Goal: Information Seeking & Learning: Learn about a topic

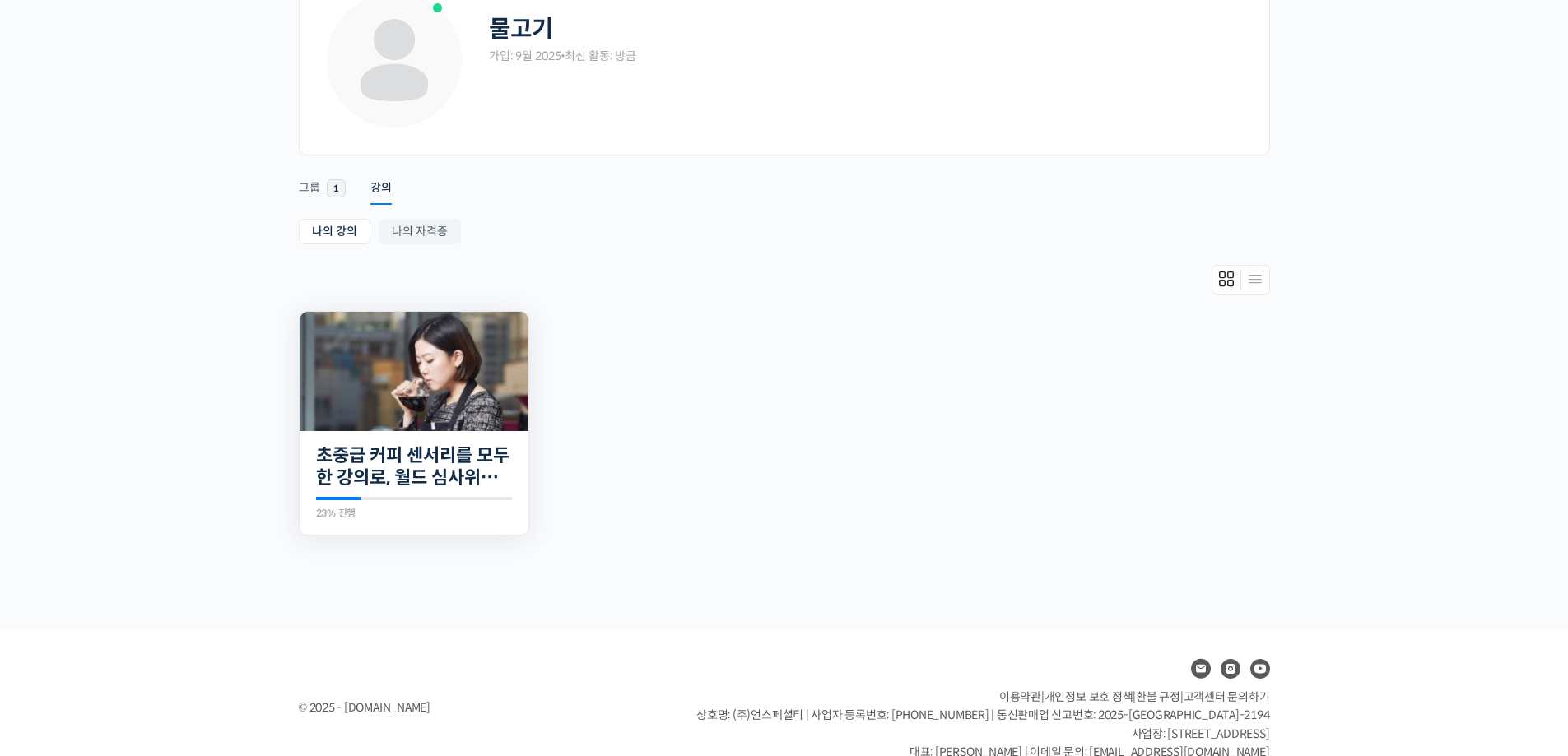
scroll to position [141, 0]
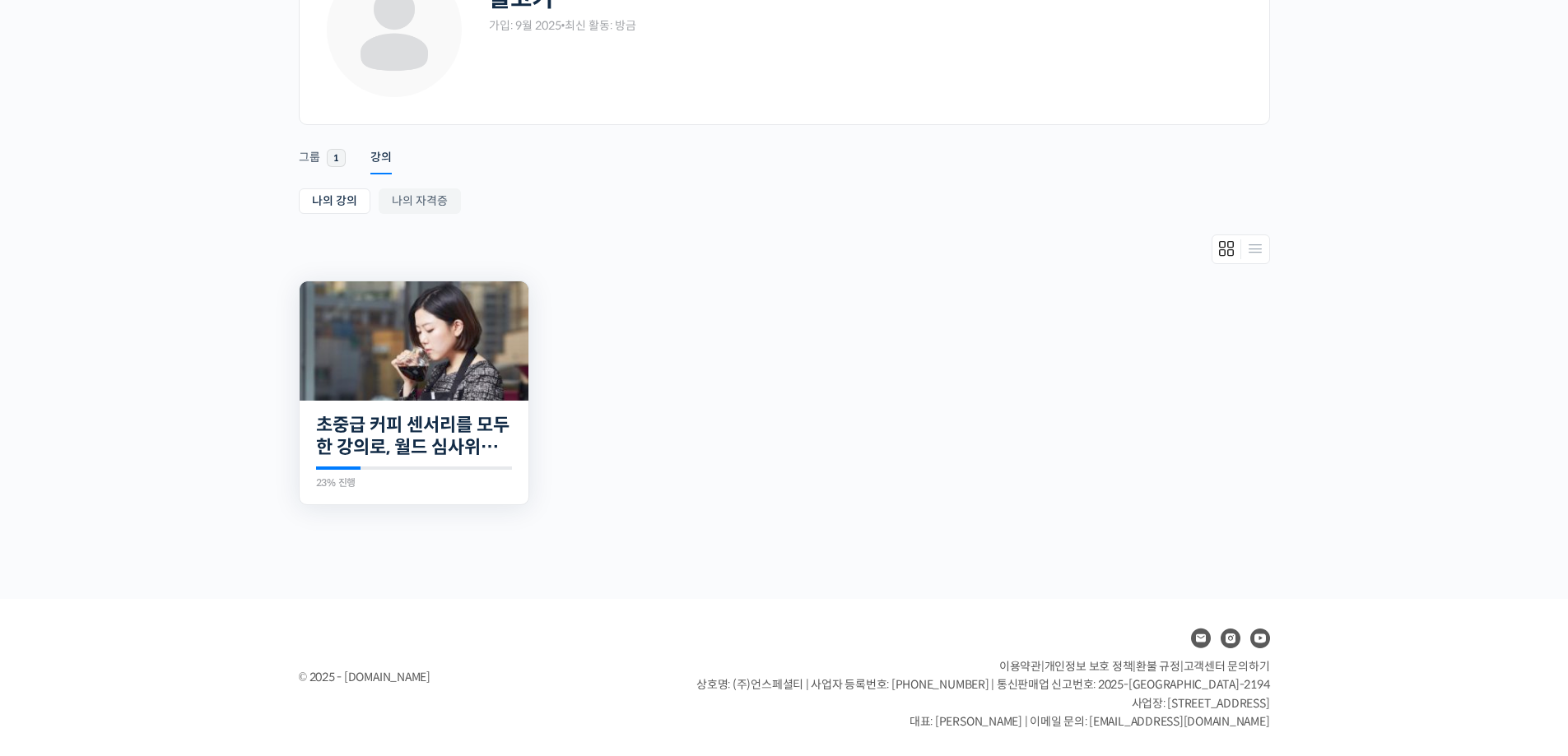
click at [418, 330] on img at bounding box center [413, 341] width 228 height 120
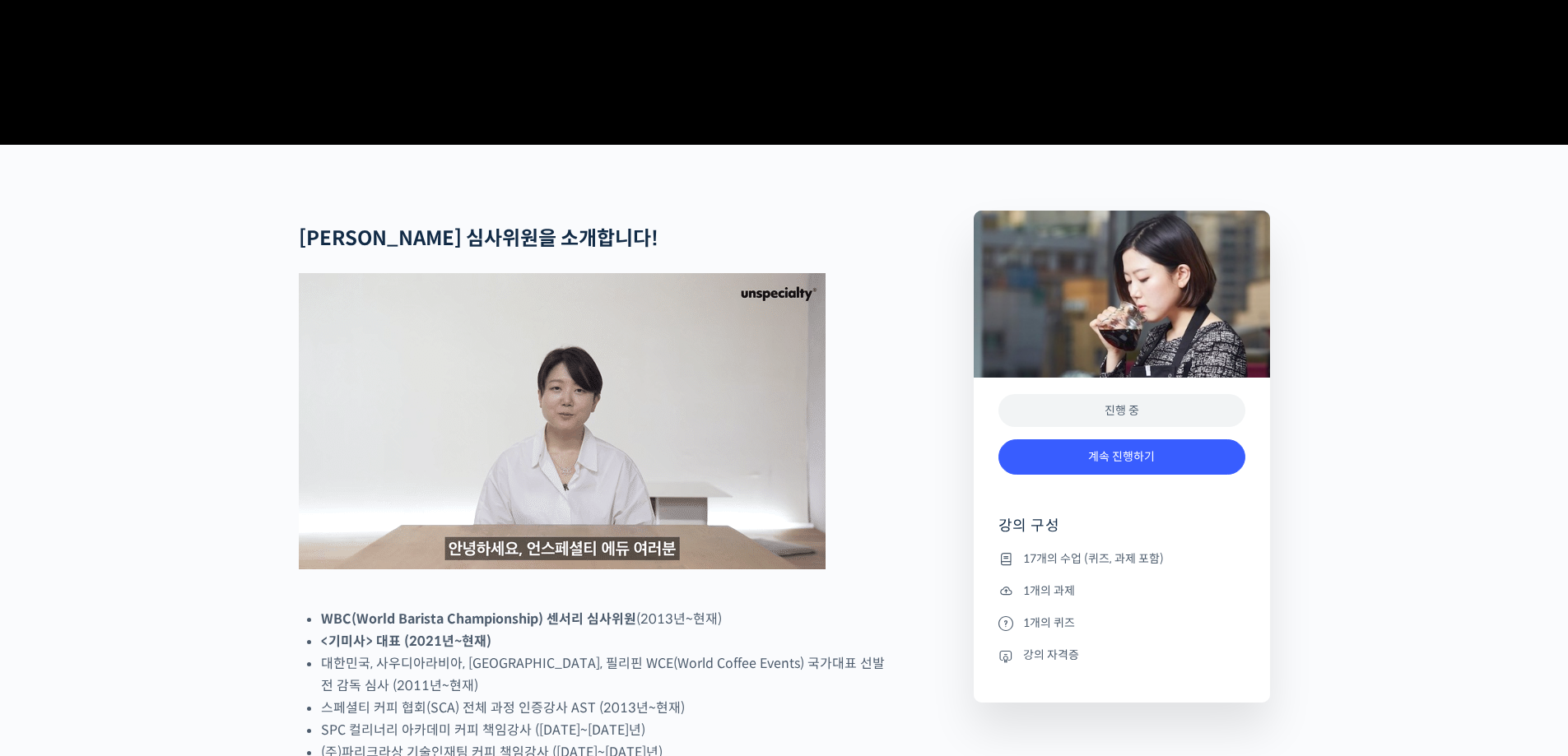
scroll to position [494, 0]
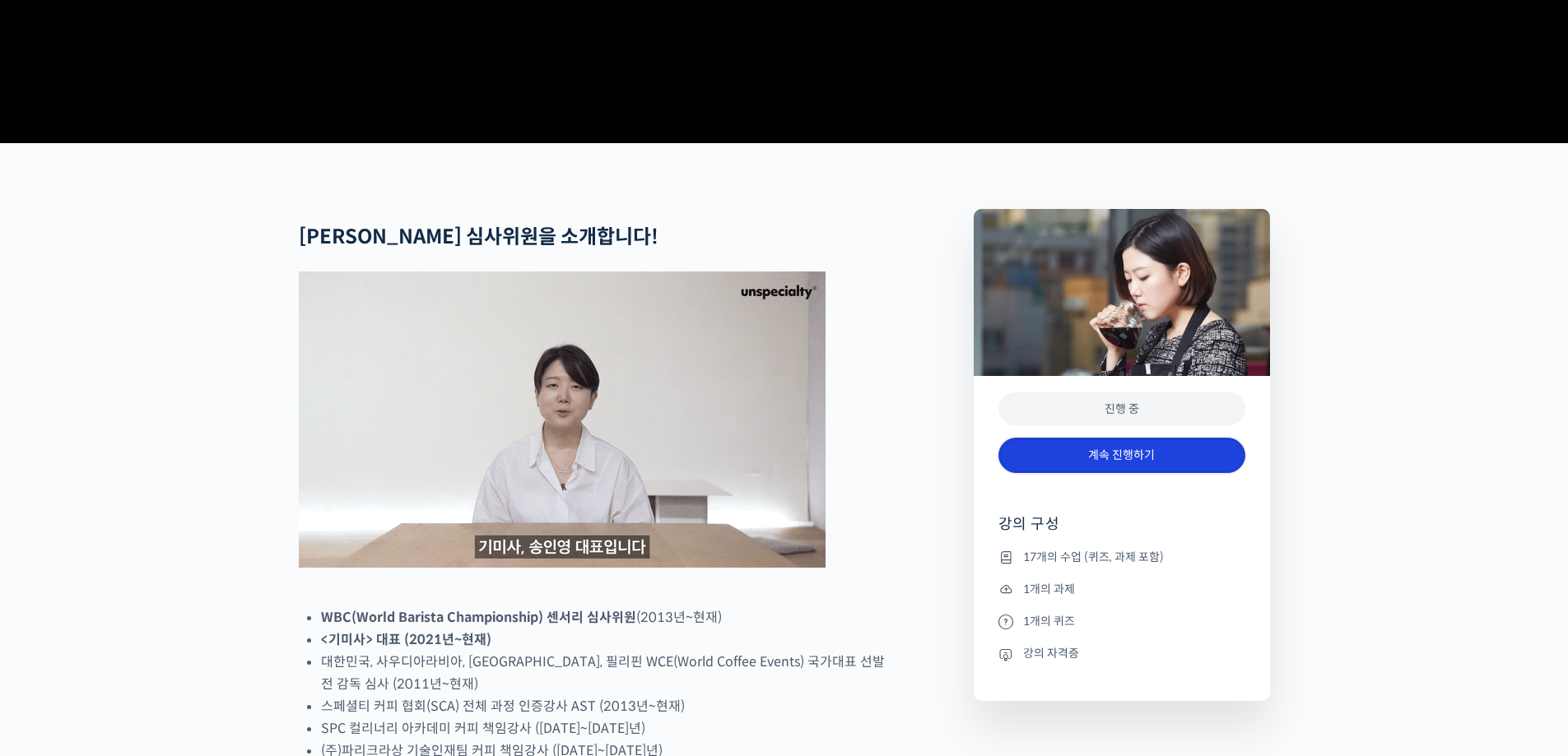
click at [1139, 473] on link "계속 진행하기" at bounding box center [1121, 455] width 247 height 35
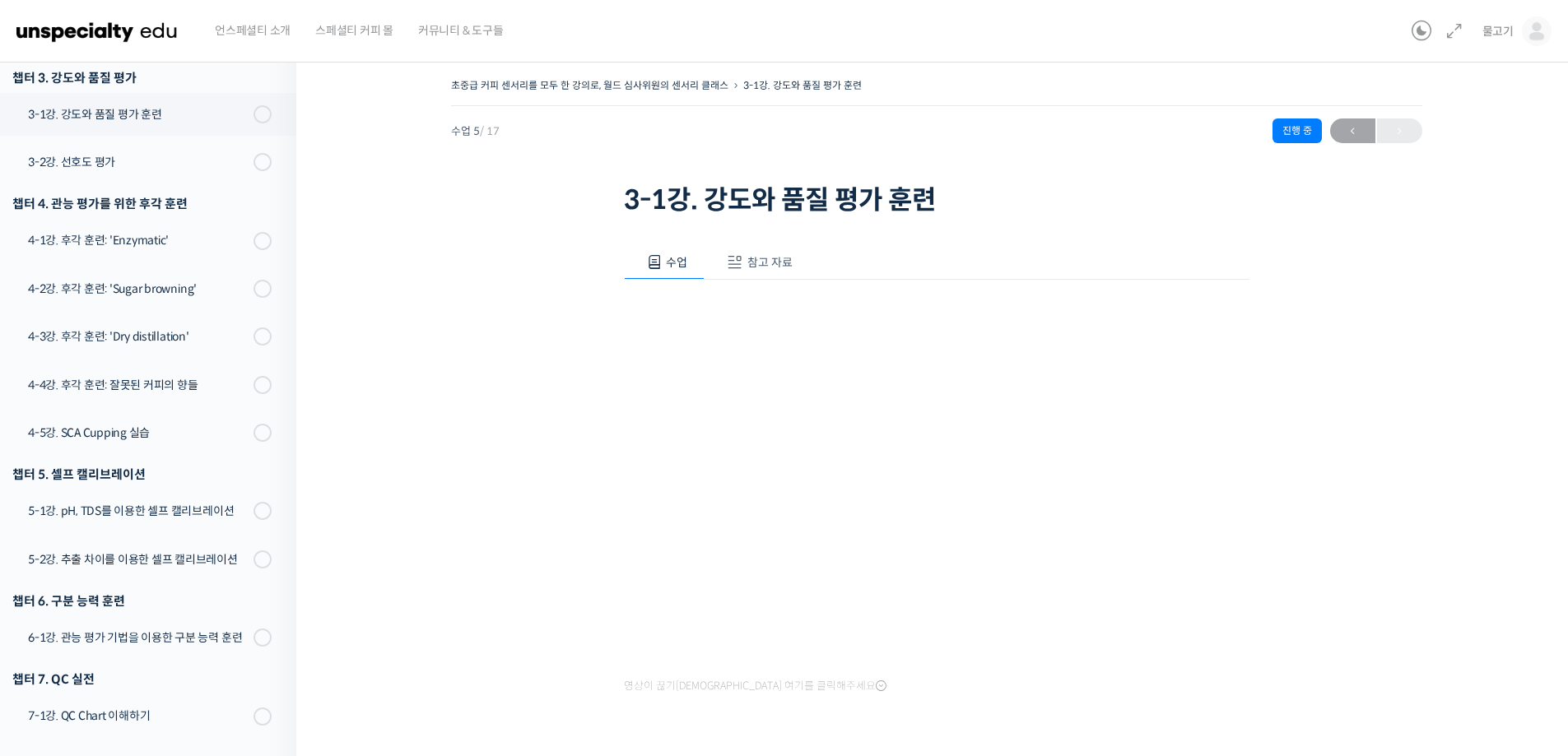
click at [473, 434] on div "초중급 커피 센서리를 모두 한 강의로, 월드 심사위원의 센서리 클래스 3-1강. 강도와 품질 평가 훈련 진행 중 수업 5 / 17 진행 중 ←…" at bounding box center [936, 454] width 1115 height 760
click at [202, 433] on div "4-5강. SCA Cupping 실습" at bounding box center [138, 433] width 220 height 18
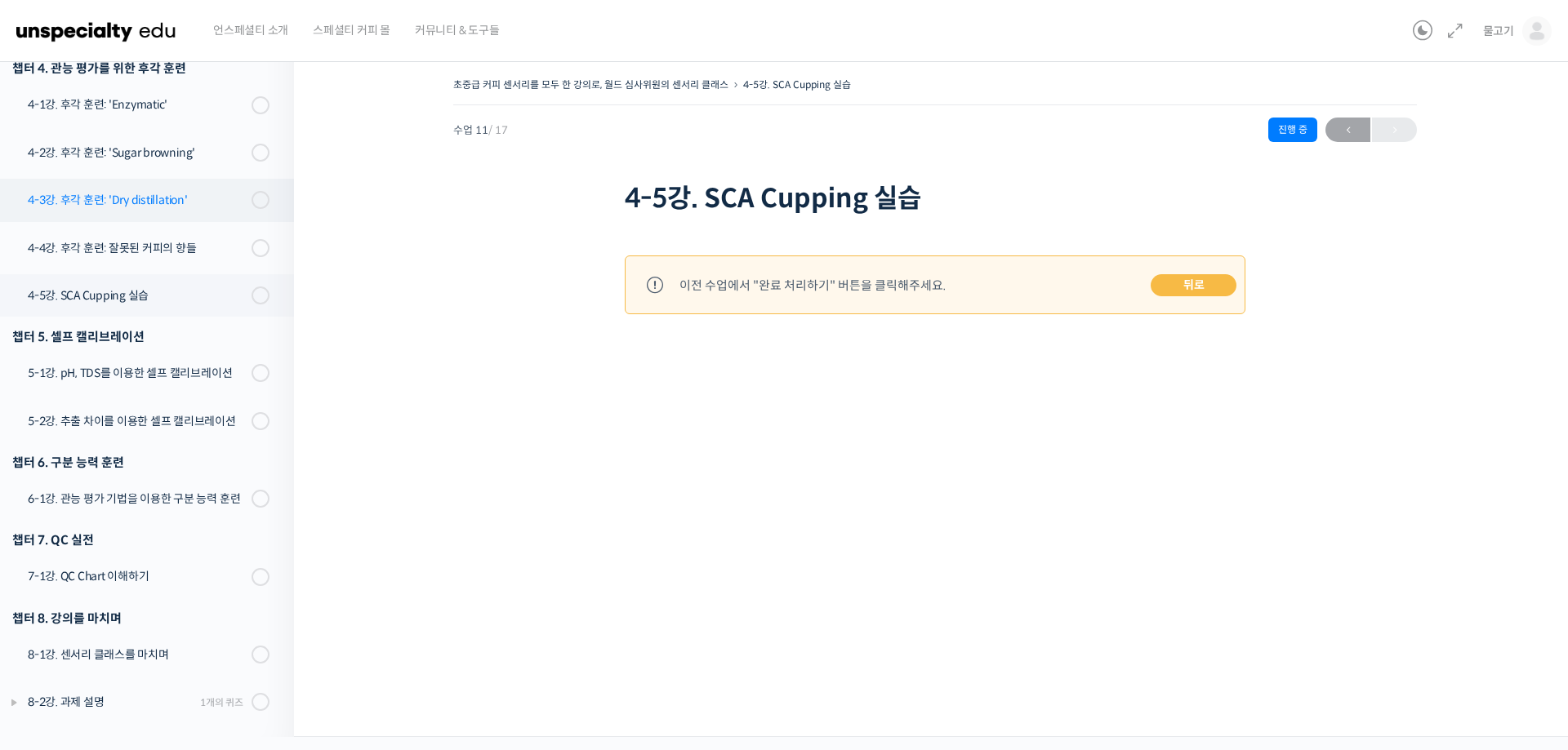
click at [221, 205] on div "4-3강. 후각 훈련: 'Dry distillation'" at bounding box center [137, 200] width 219 height 18
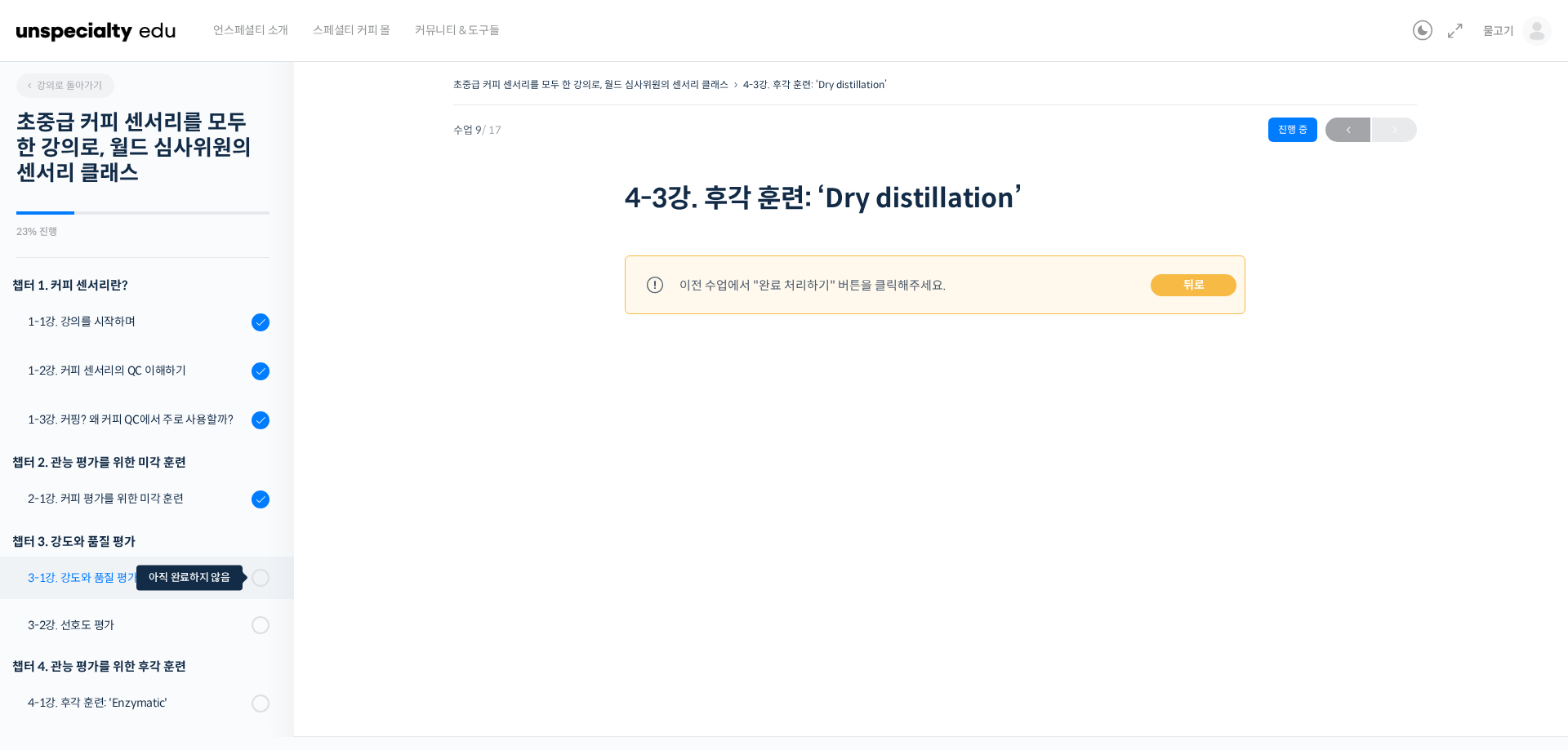
click at [261, 579] on span at bounding box center [265, 578] width 9 height 18
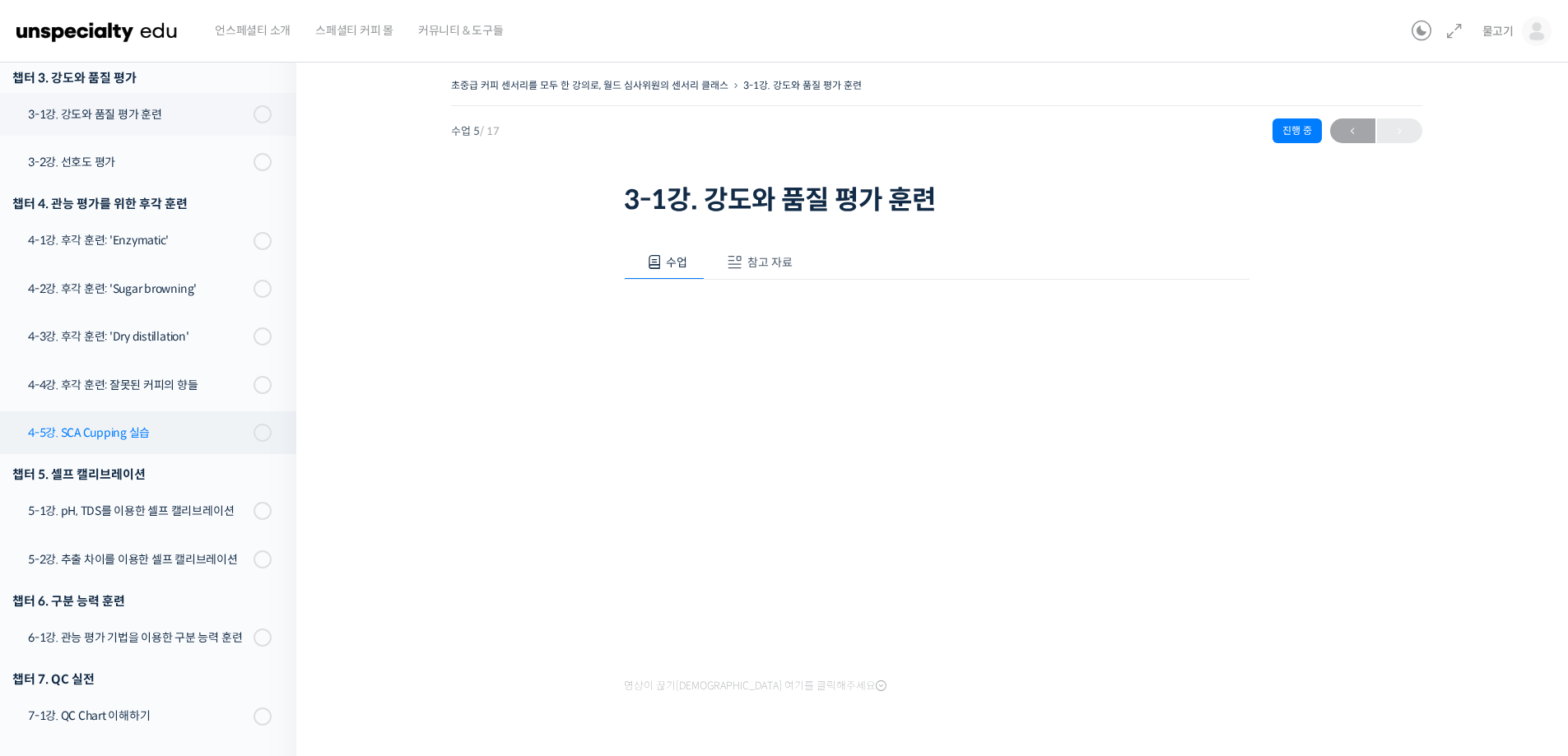
click at [194, 436] on div "4-5강. SCA Cupping 실습" at bounding box center [138, 433] width 220 height 18
click at [253, 112] on span at bounding box center [258, 114] width 9 height 18
click at [128, 119] on div "3-1강. 강도와 품질 평가 훈련" at bounding box center [138, 114] width 220 height 18
click at [511, 403] on div "초중급 커피 센서리를 모두 한 강의로, 월드 심사위원의 센서리 클래스 3-1강. 강도와 품질 평가 훈련 진행 중 수업 5 / 17 진행 중 ←…" at bounding box center [936, 454] width 1115 height 760
click at [263, 112] on span at bounding box center [267, 114] width 9 height 18
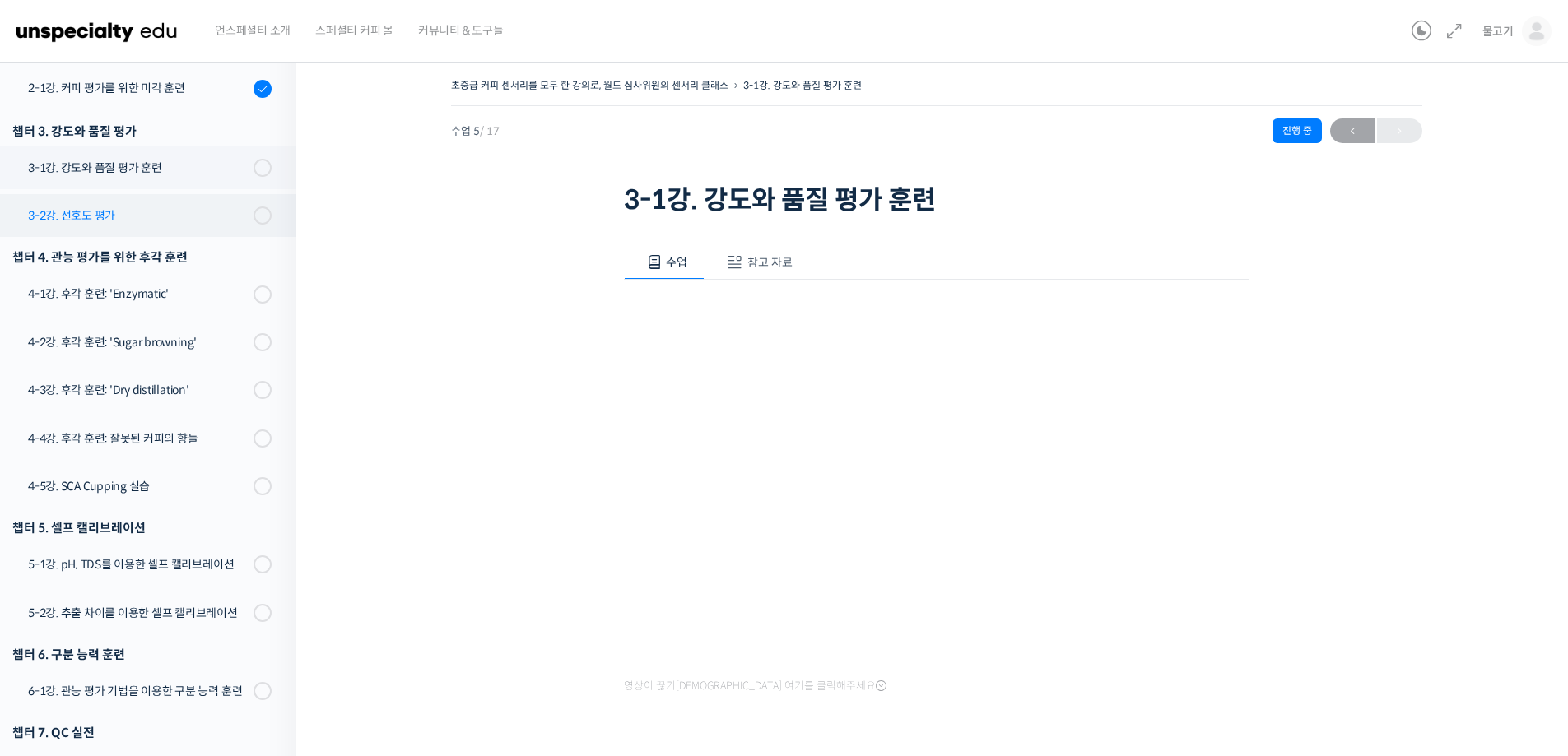
scroll to position [386, 0]
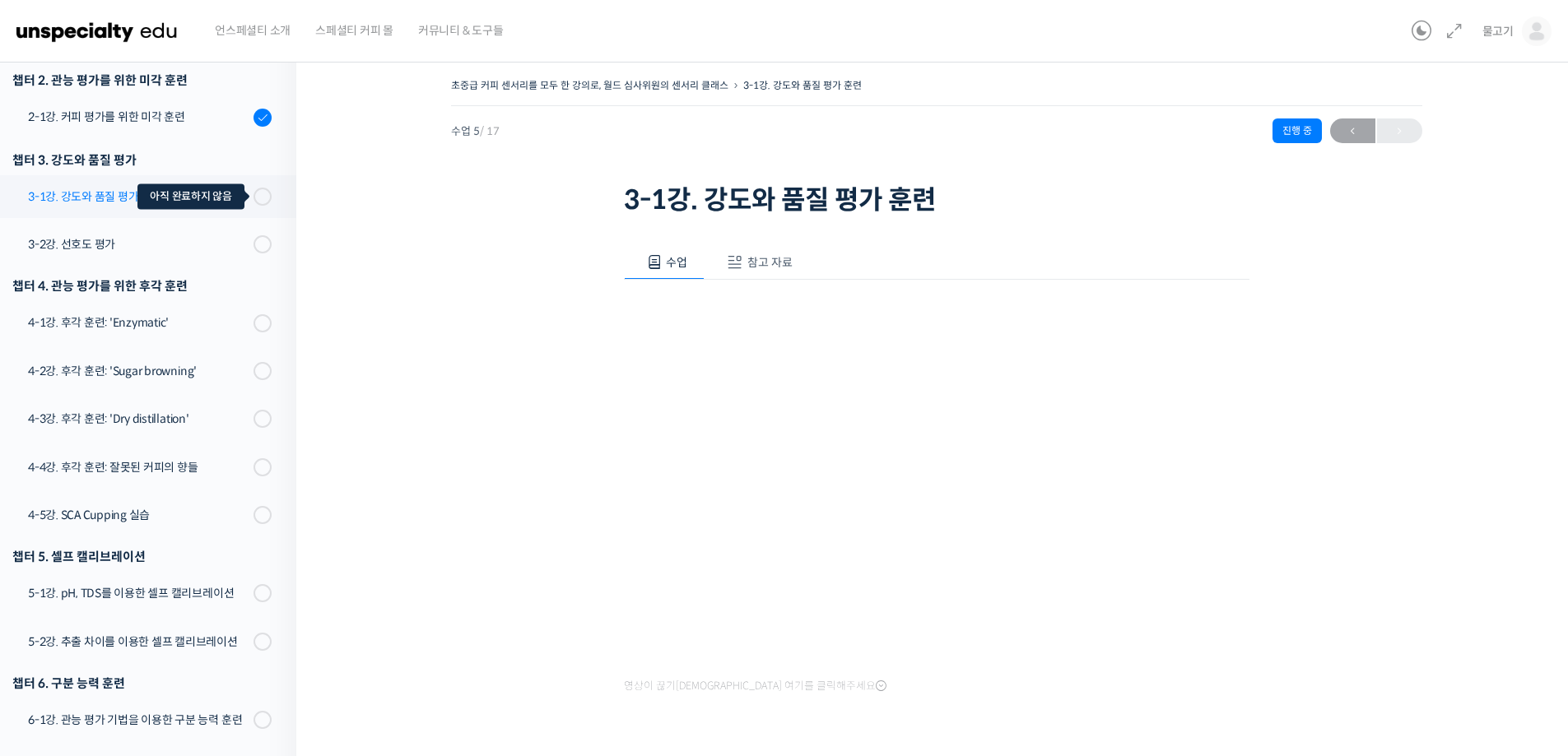
click at [263, 198] on span at bounding box center [267, 197] width 9 height 18
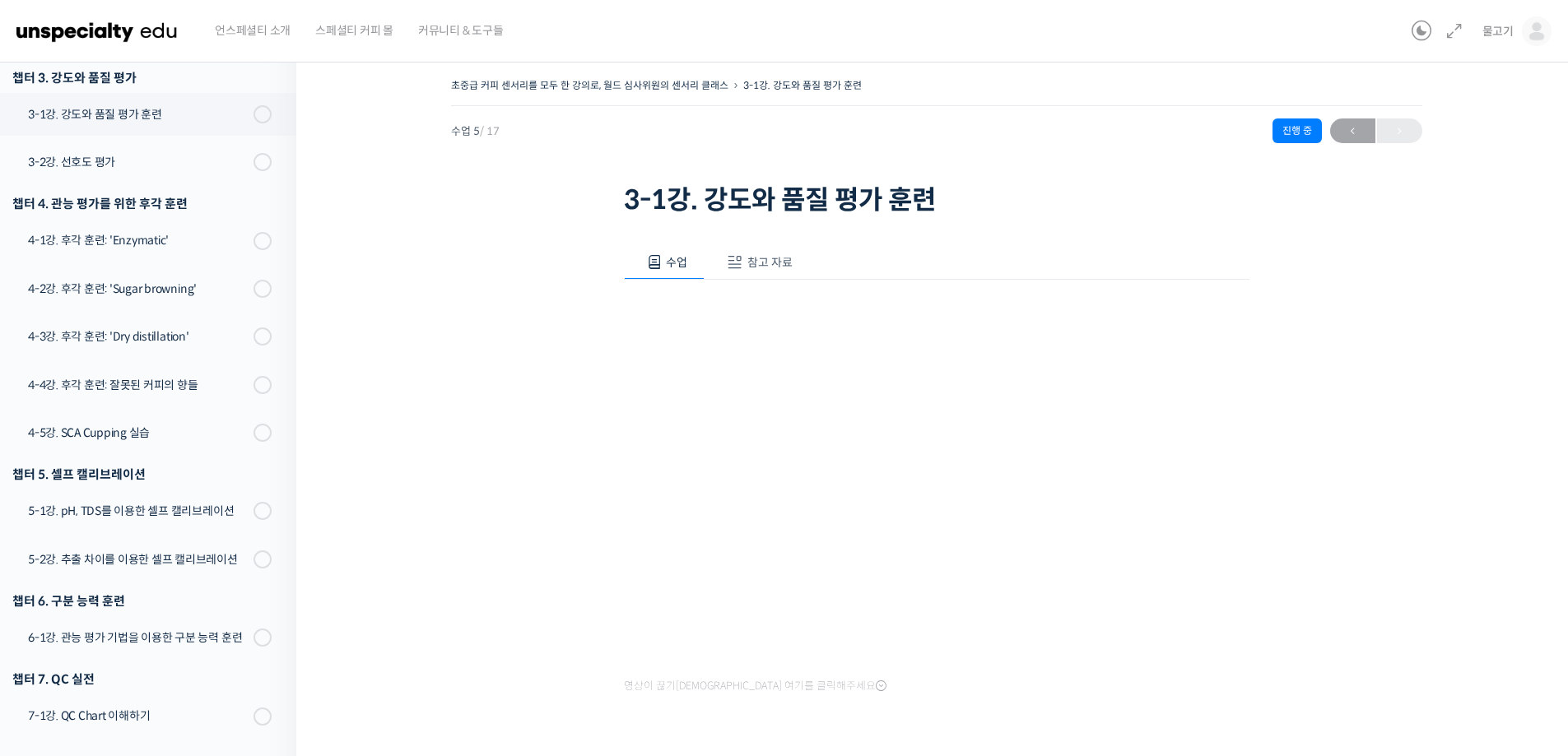
click at [1387, 539] on div "초중급 커피 센서리를 모두 한 강의로, 월드 심사위원의 센서리 클래스 3-1강. 강도와 품질 평가 훈련 진행 중 수업 5 / 17 진행 중 ←…" at bounding box center [936, 454] width 1115 height 760
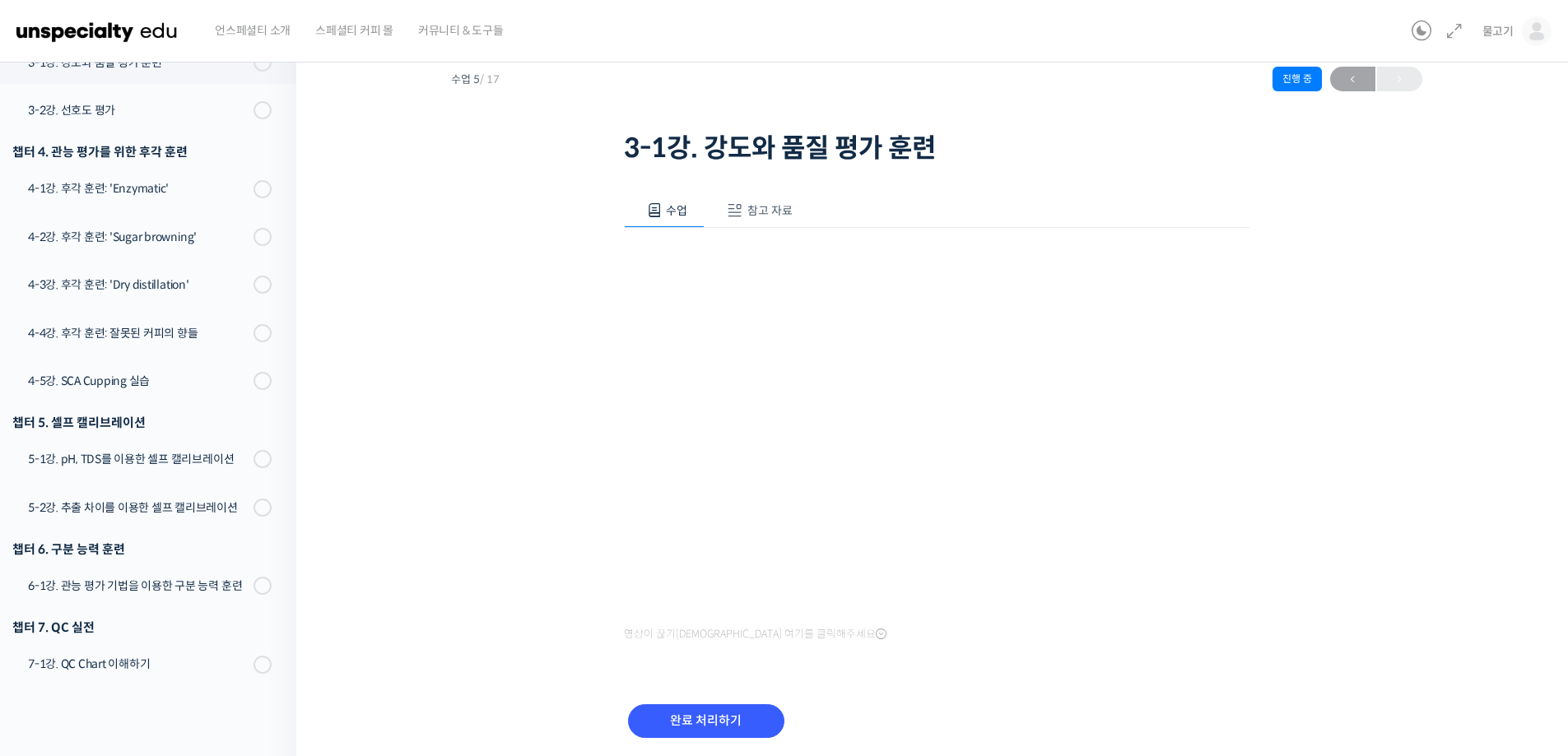
scroll to position [111, 0]
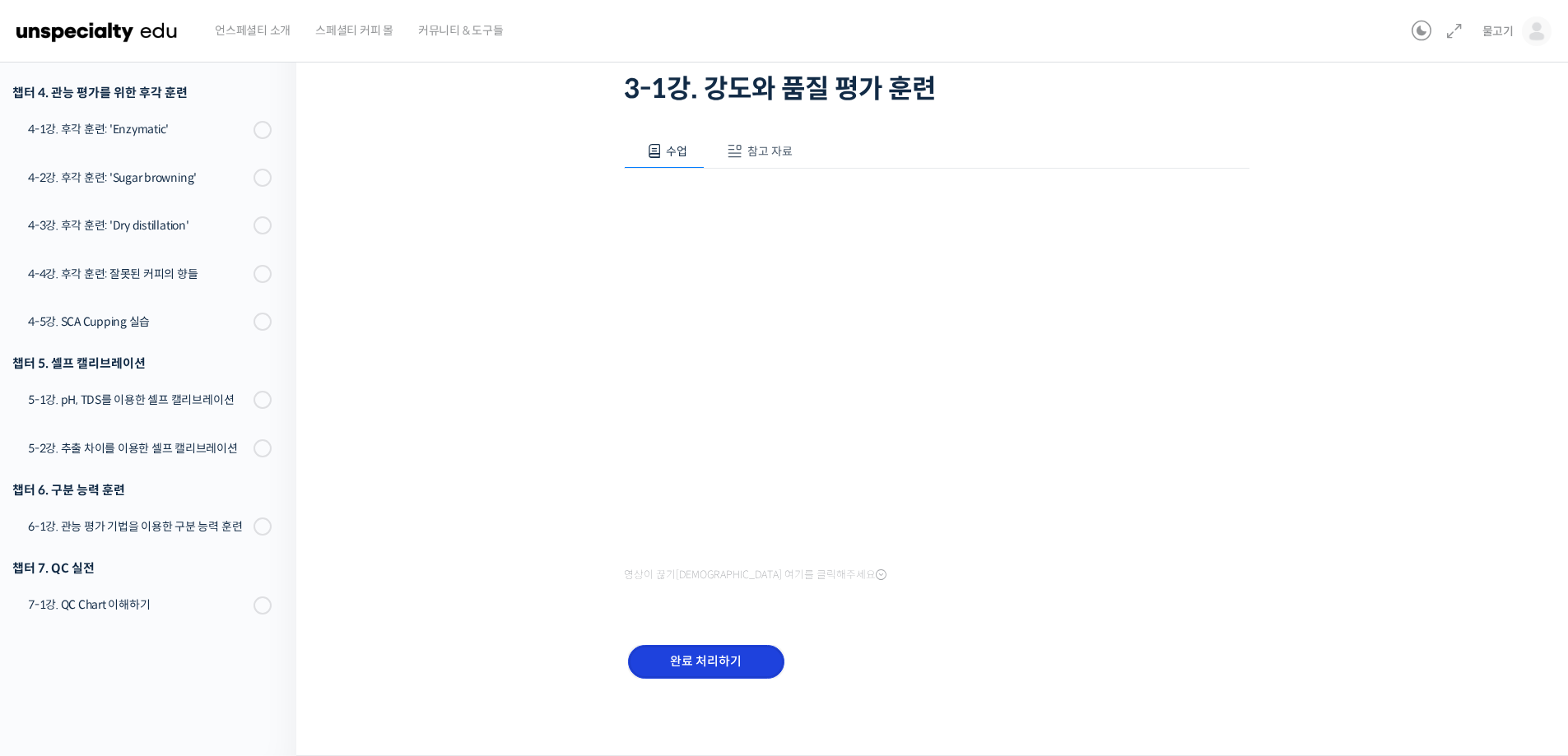
click at [710, 664] on input "완료 처리하기" at bounding box center [706, 662] width 157 height 34
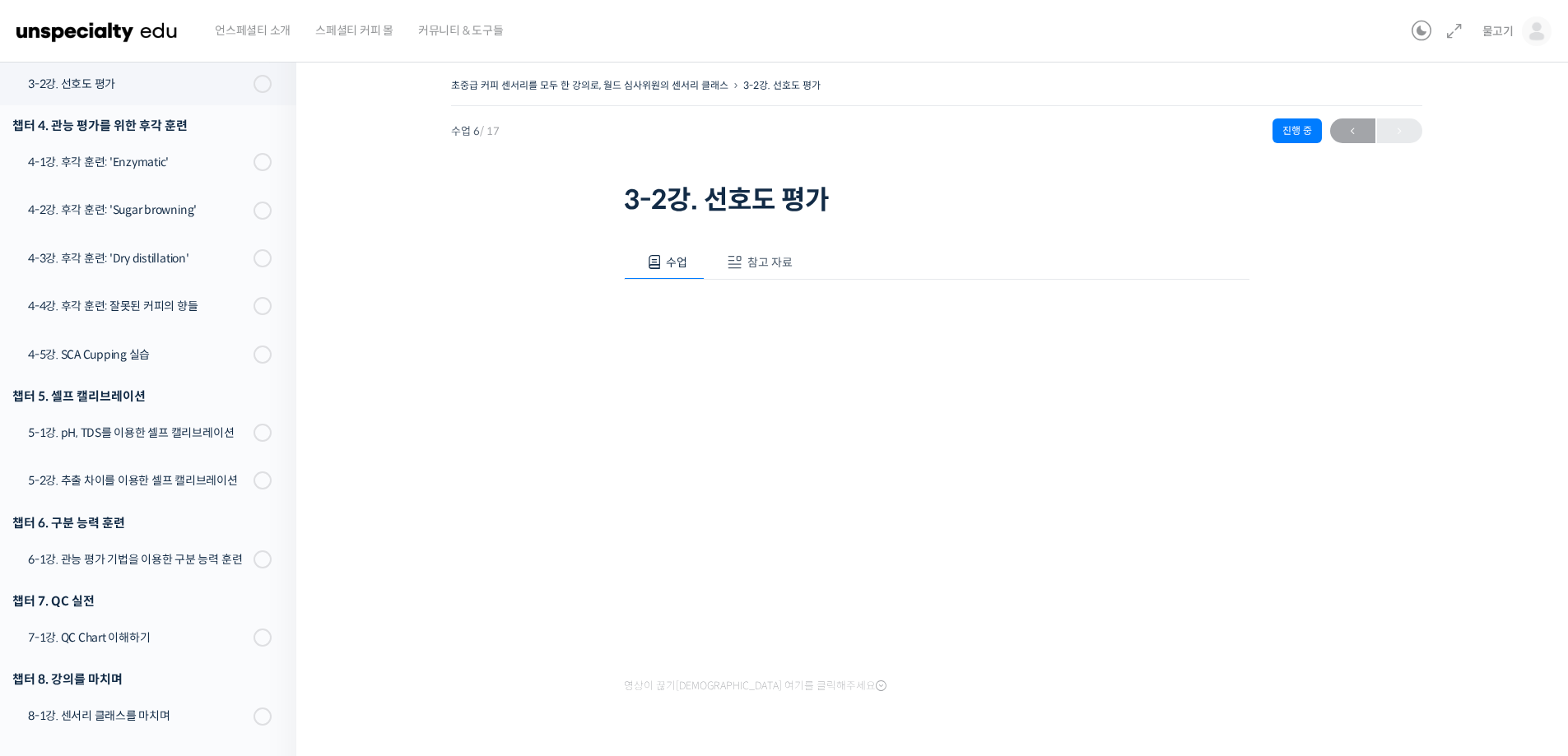
click at [367, 331] on div "초중급 커피 센서리를 모두 한 강의로, 월드 심사위원의 센서리 클래스 3-2강. 선호도 평가 진행 중 수업 6 / 17 진행 중 ← 이전 3-…" at bounding box center [936, 459] width 1279 height 818
click at [216, 370] on link "4-5강. SCA Cupping 실습" at bounding box center [144, 354] width 305 height 42
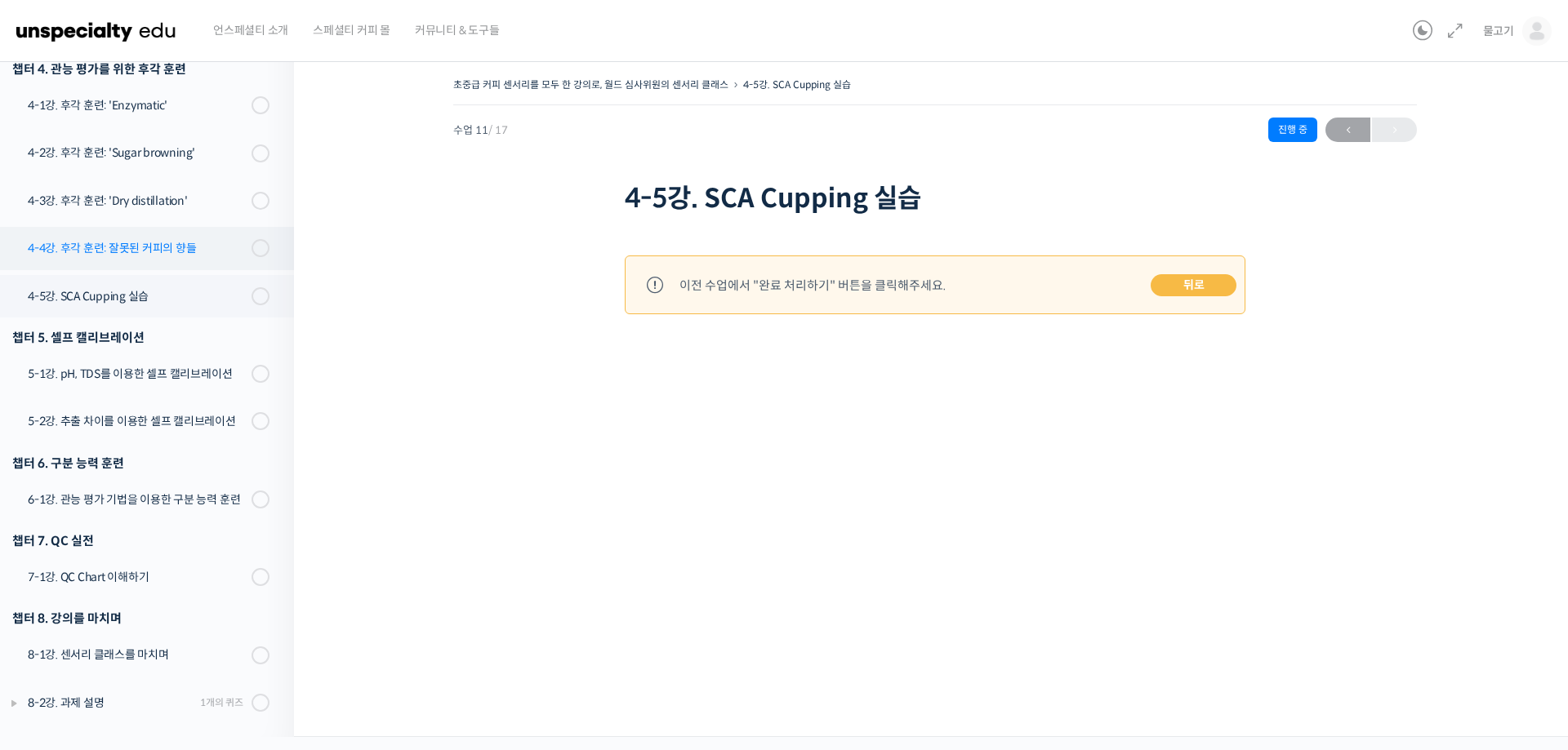
click at [223, 227] on link "4-4강. 후각 훈련: 잘못된 커피의 향들" at bounding box center [143, 248] width 302 height 42
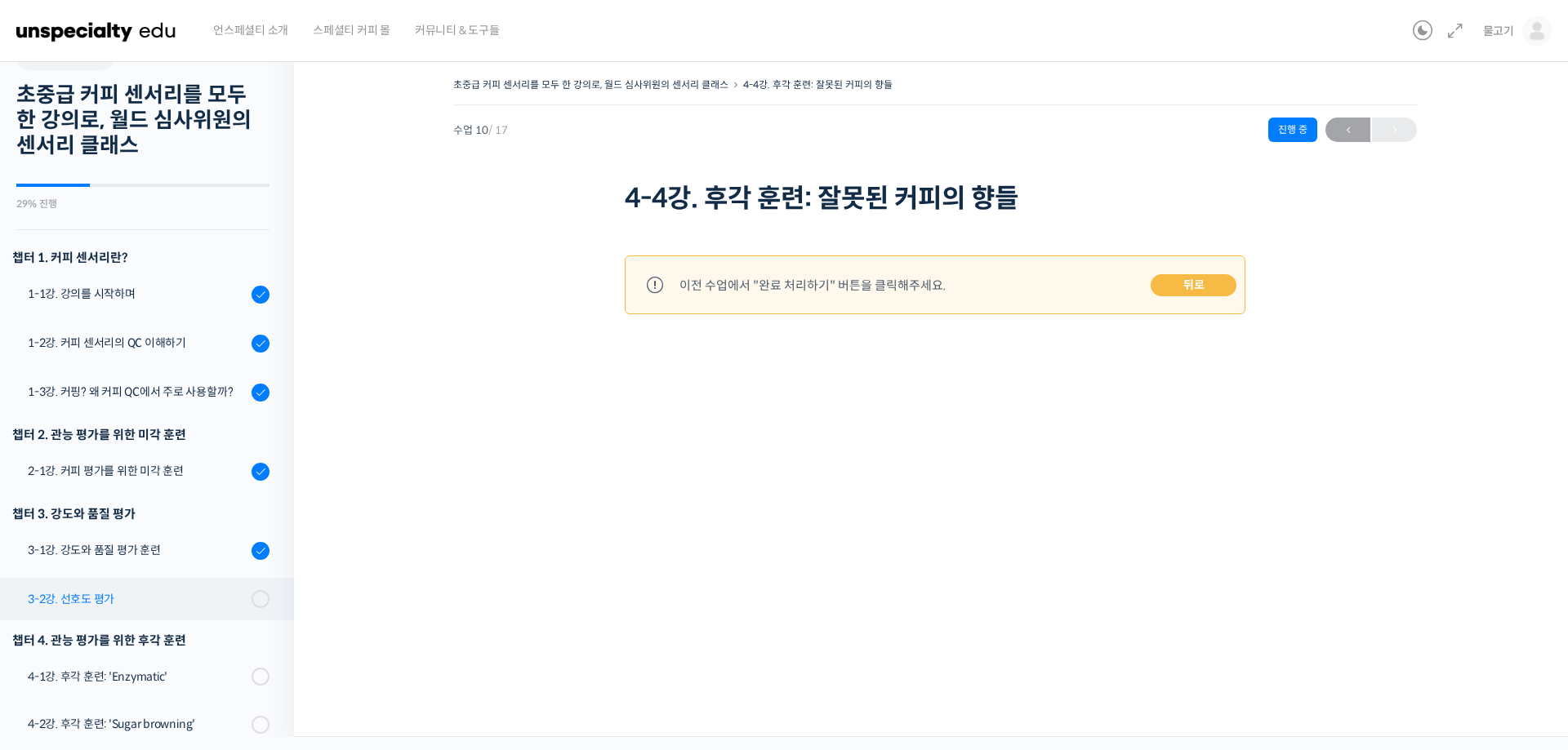
click at [88, 601] on div "3-2강. 선호도 평가" at bounding box center [137, 599] width 219 height 18
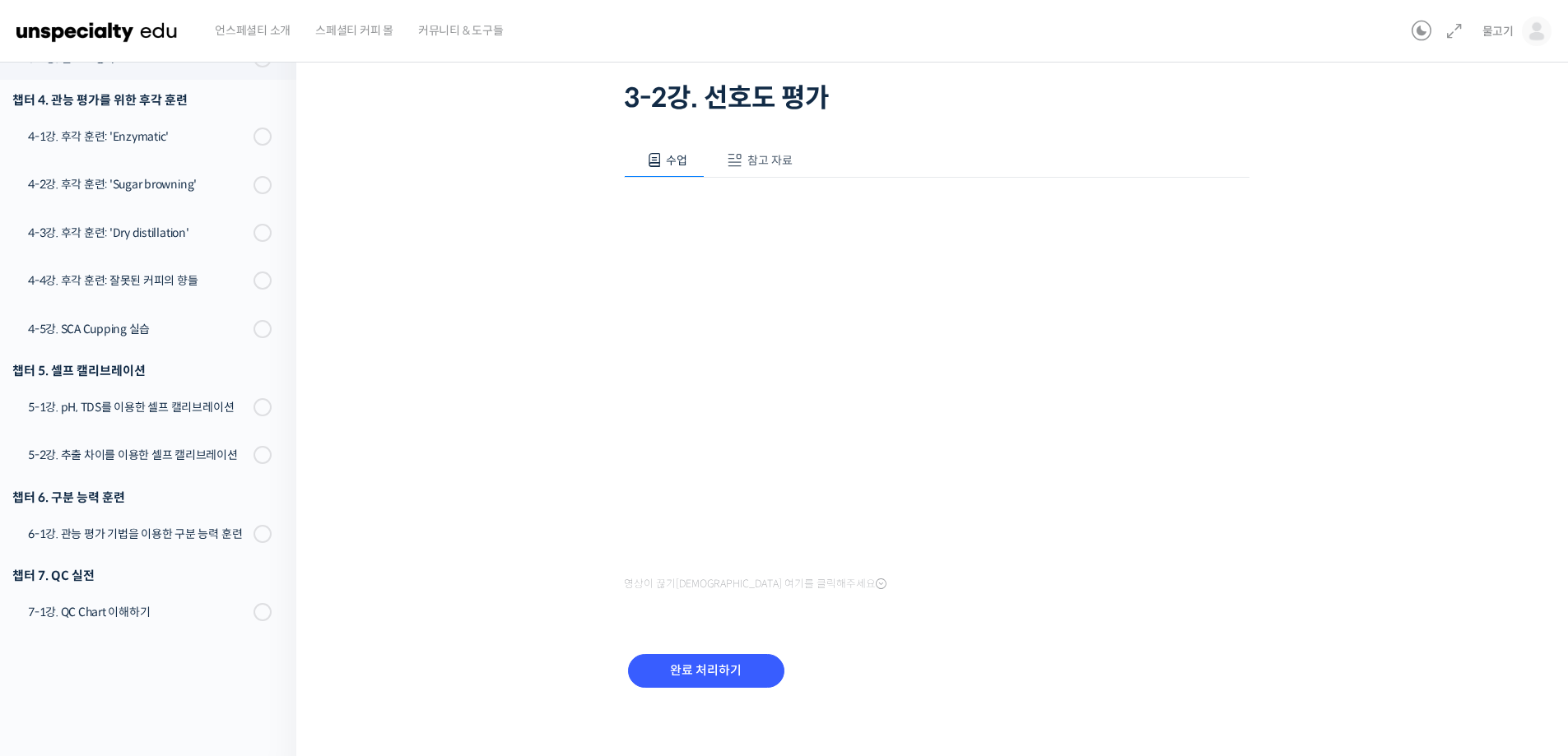
scroll to position [111, 0]
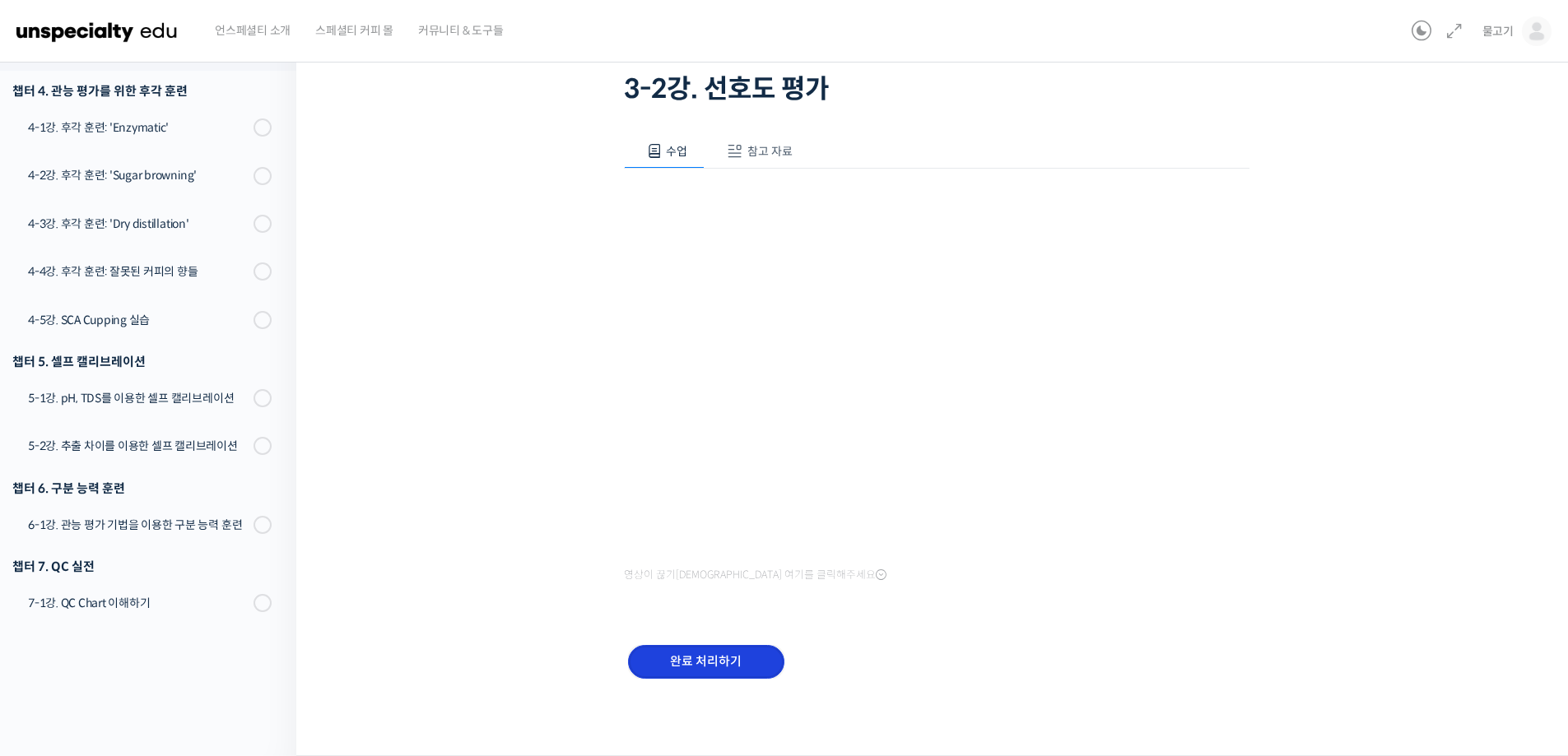
click at [715, 662] on input "완료 처리하기" at bounding box center [706, 662] width 157 height 34
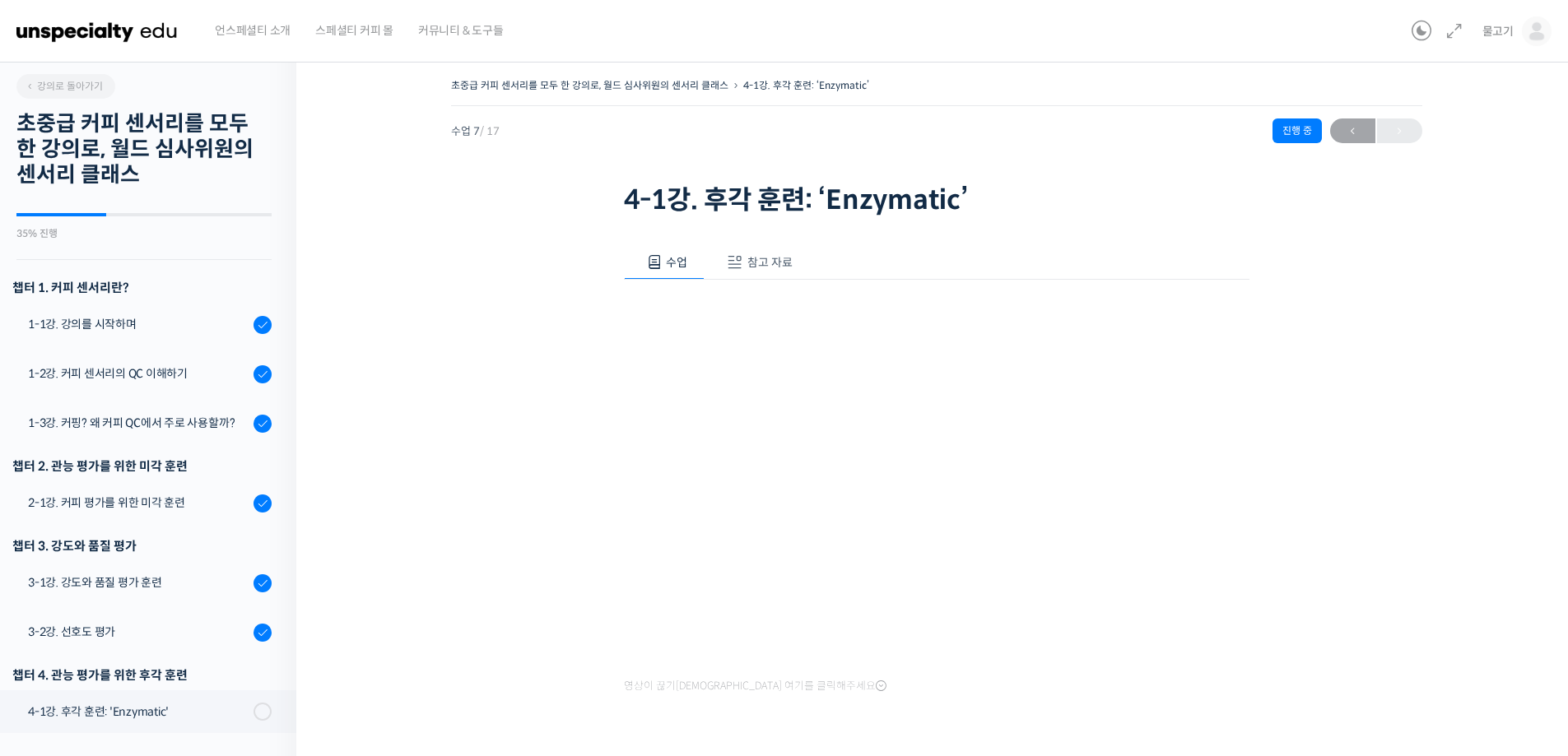
scroll to position [598, 0]
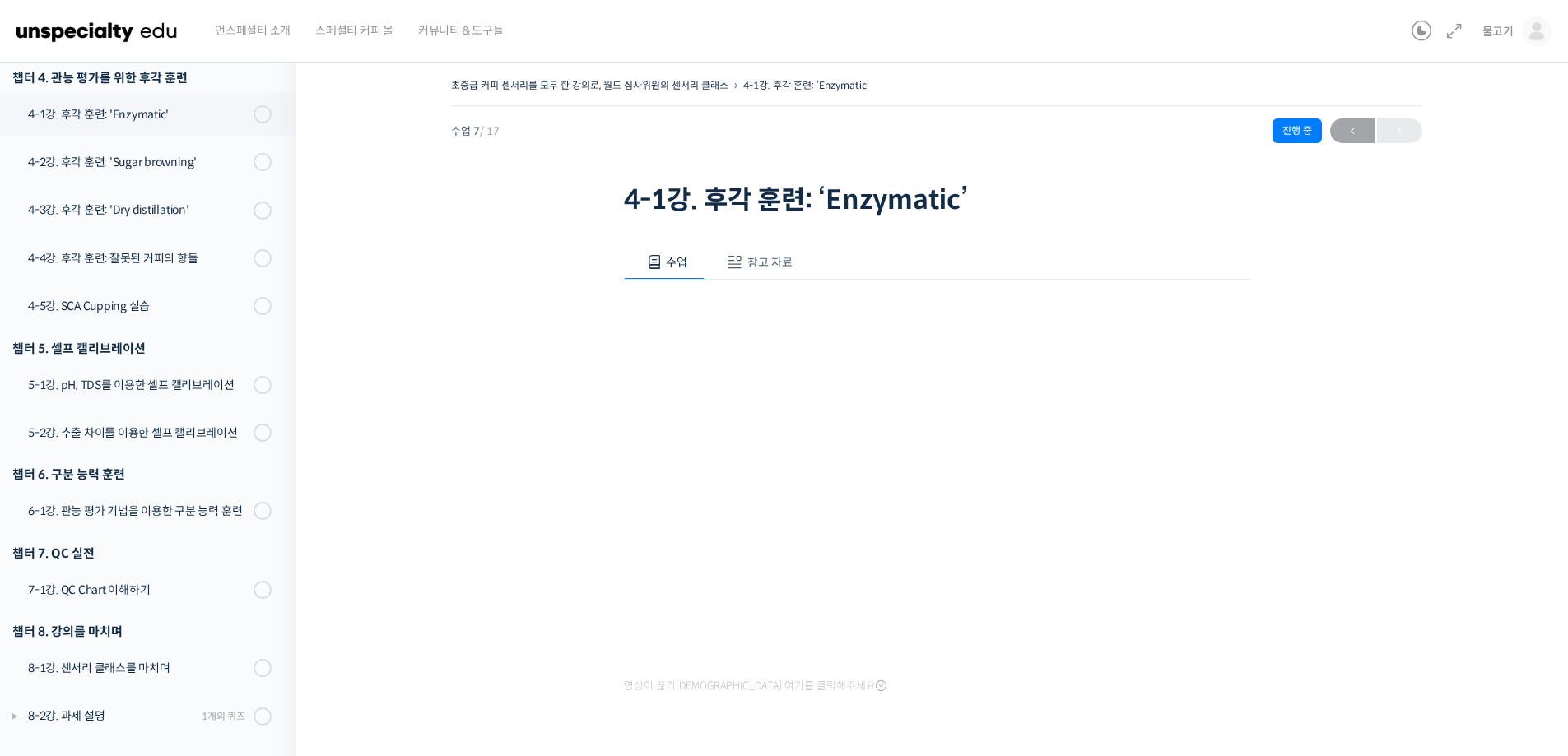
click at [216, 335] on div "챕터 5. 셀프 캘리브레이션" at bounding box center [144, 348] width 305 height 30
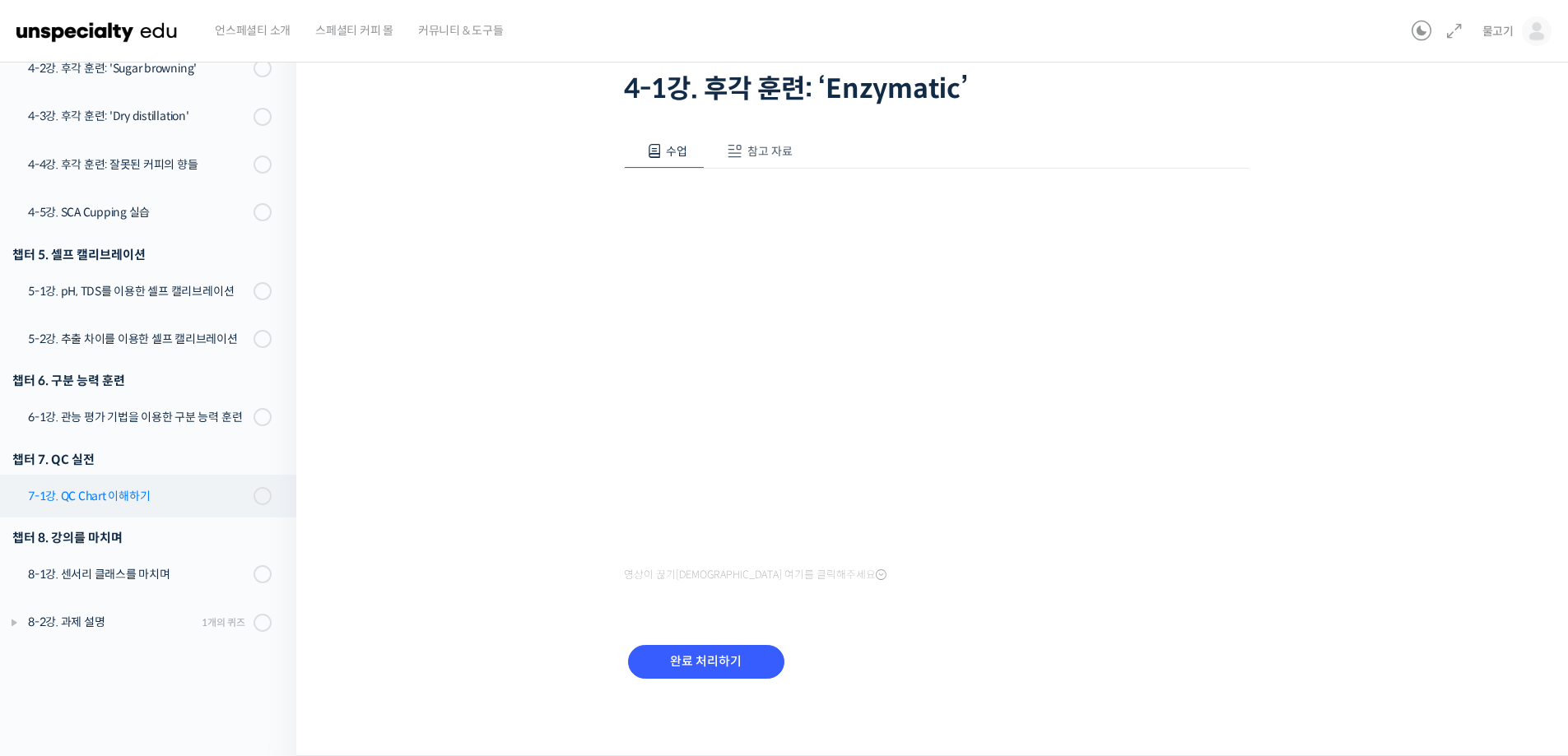
scroll to position [606, 0]
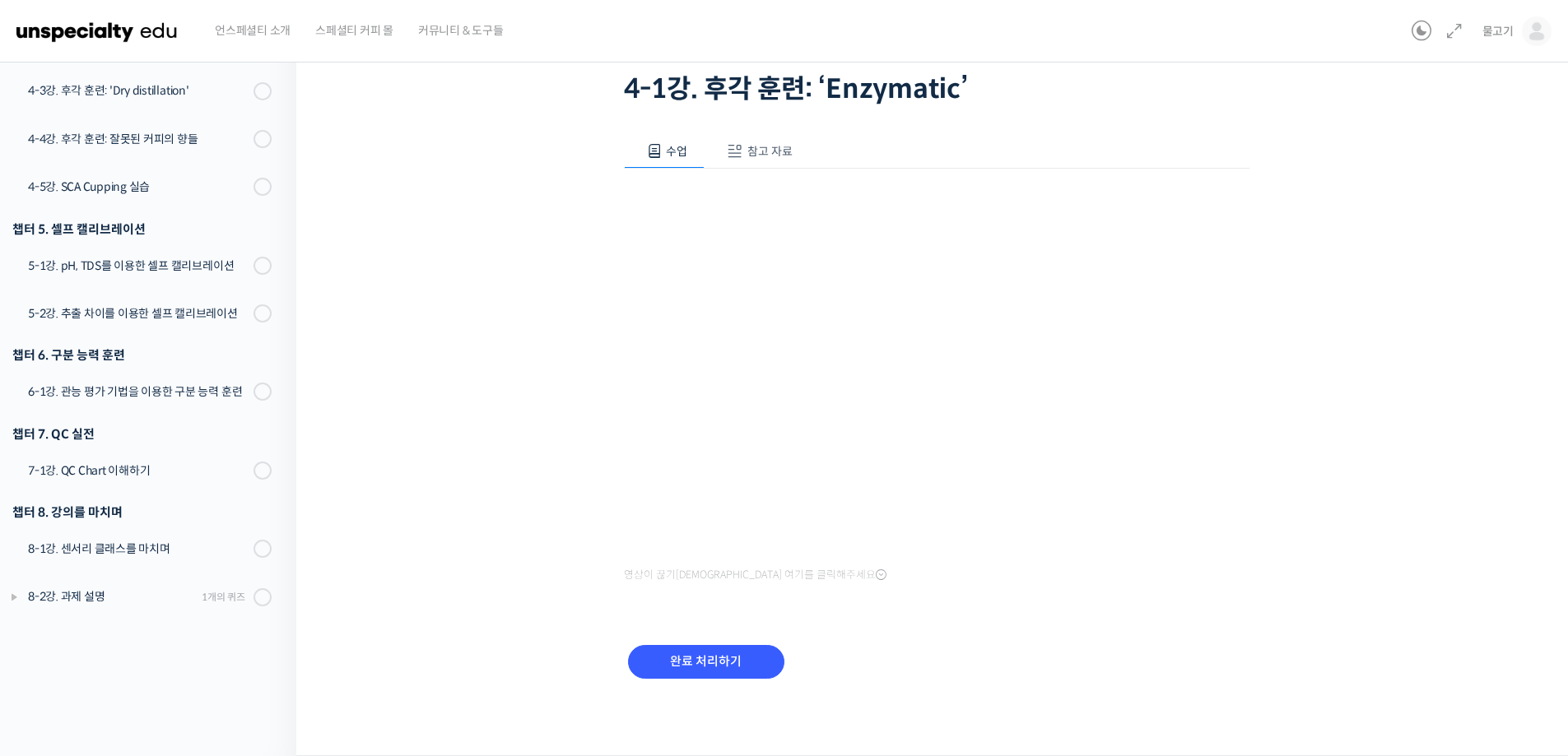
click at [216, 521] on div "챕터 8. 강의를 마치며" at bounding box center [142, 512] width 259 height 22
click at [203, 227] on div "챕터 5. 셀프 캘리브레이션" at bounding box center [142, 228] width 259 height 22
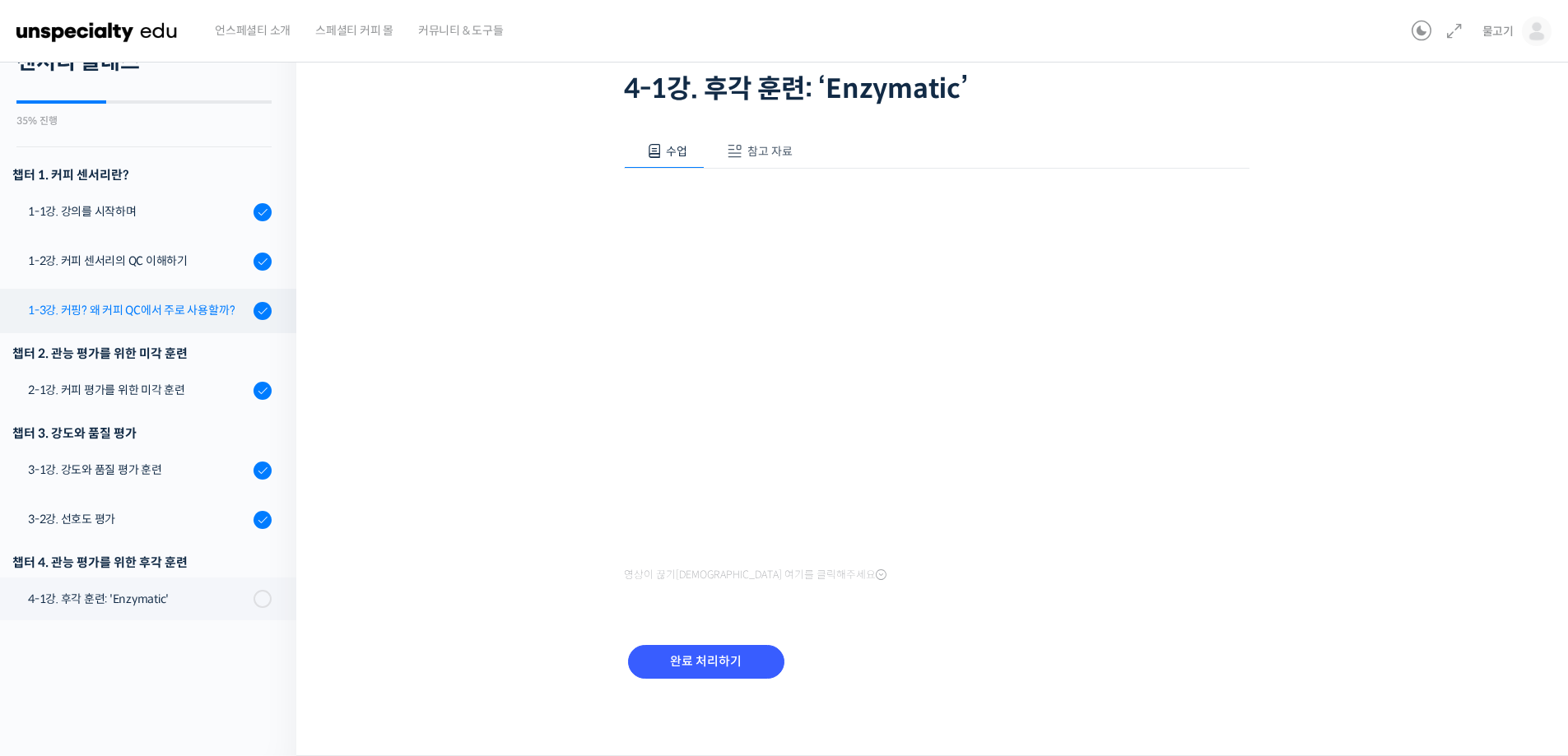
scroll to position [0, 0]
click at [36, 664] on div "강의로 돌아가기 초중급 커피 센서리를 모두 한 강의로, 월드 심사위원의 센서리 클래스 35% 진행 최근 활동: 2025년 10월 05일 12:…" at bounding box center [144, 347] width 305 height 818
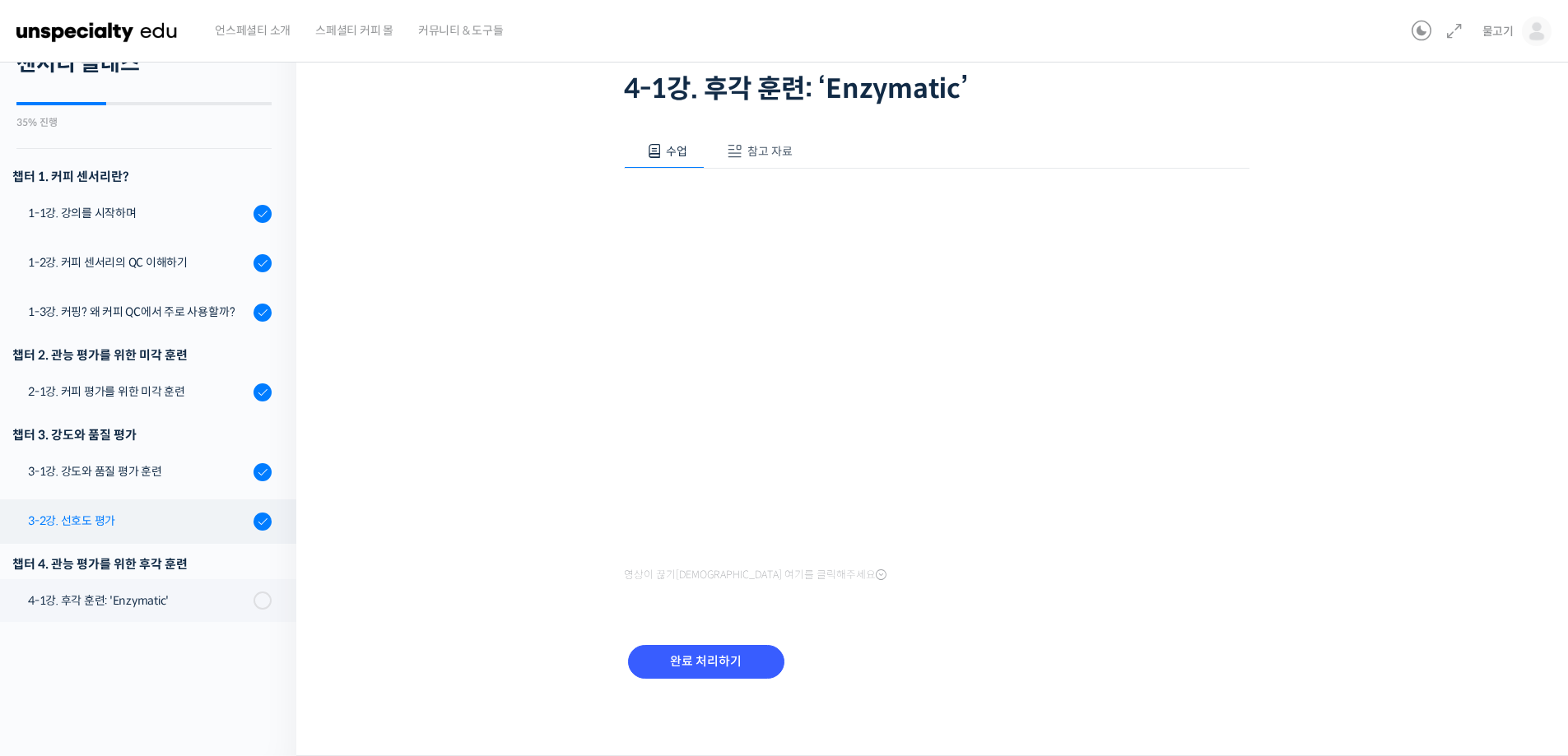
click at [175, 504] on link "3-2강. 선호도 평가" at bounding box center [144, 521] width 305 height 44
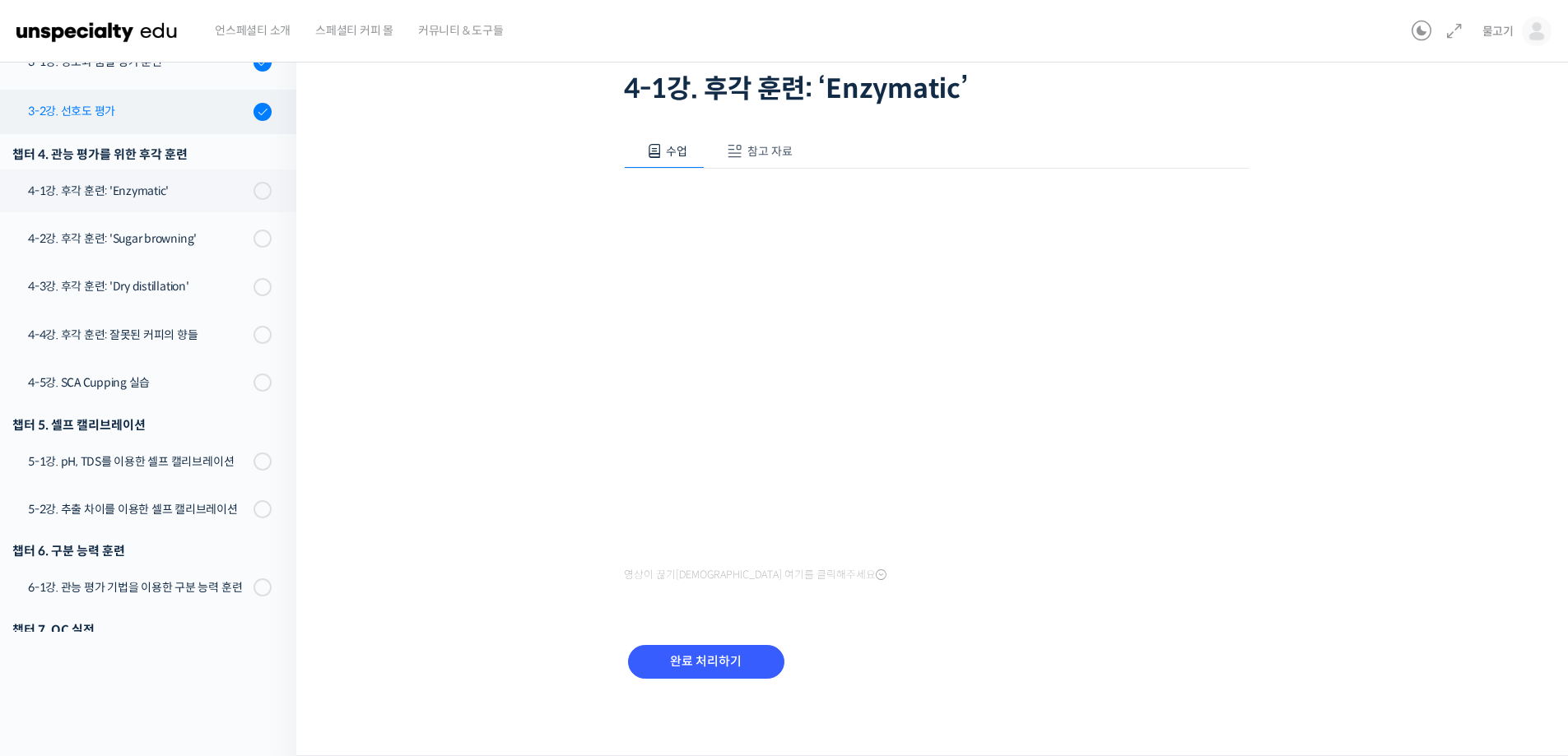
scroll to position [412, 0]
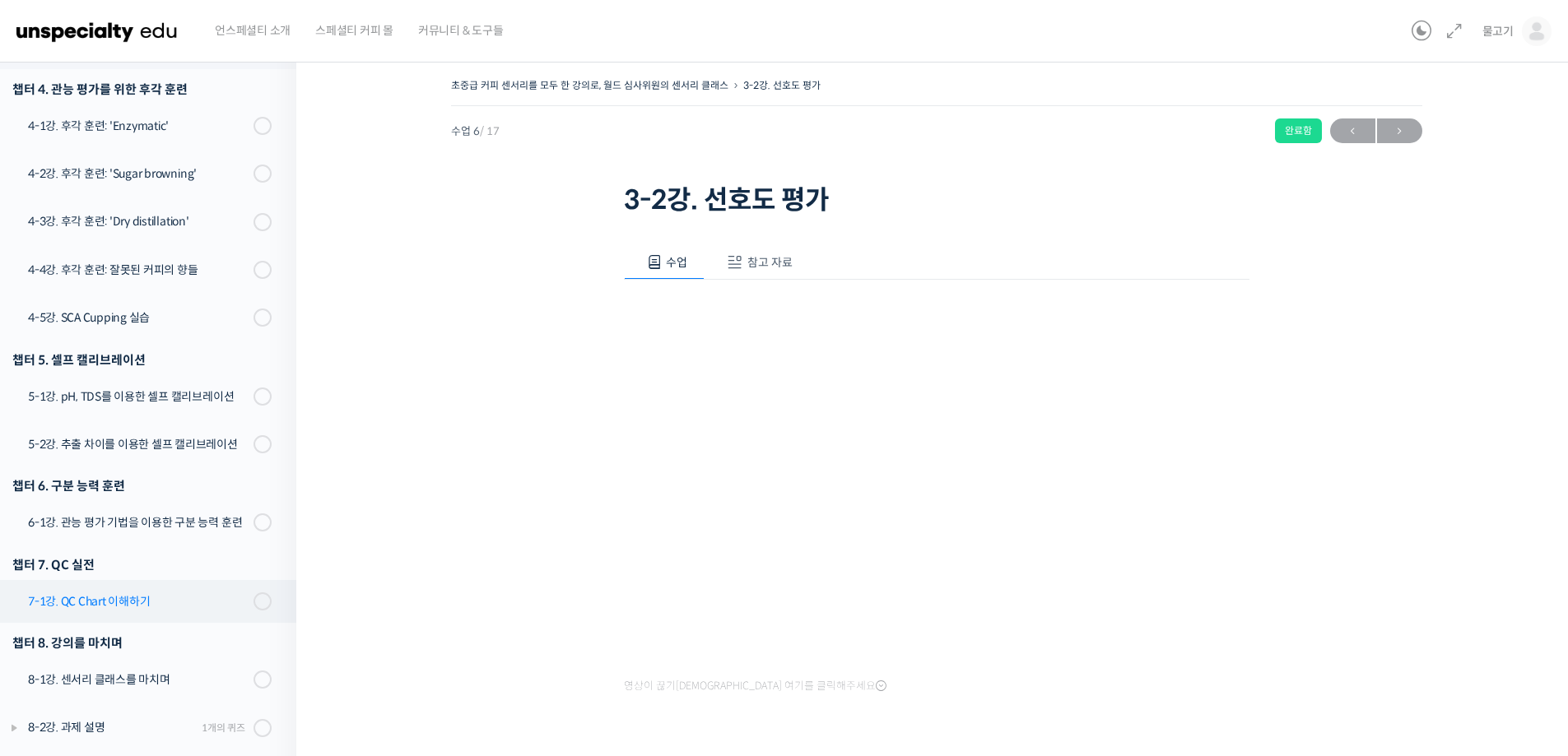
scroll to position [606, 0]
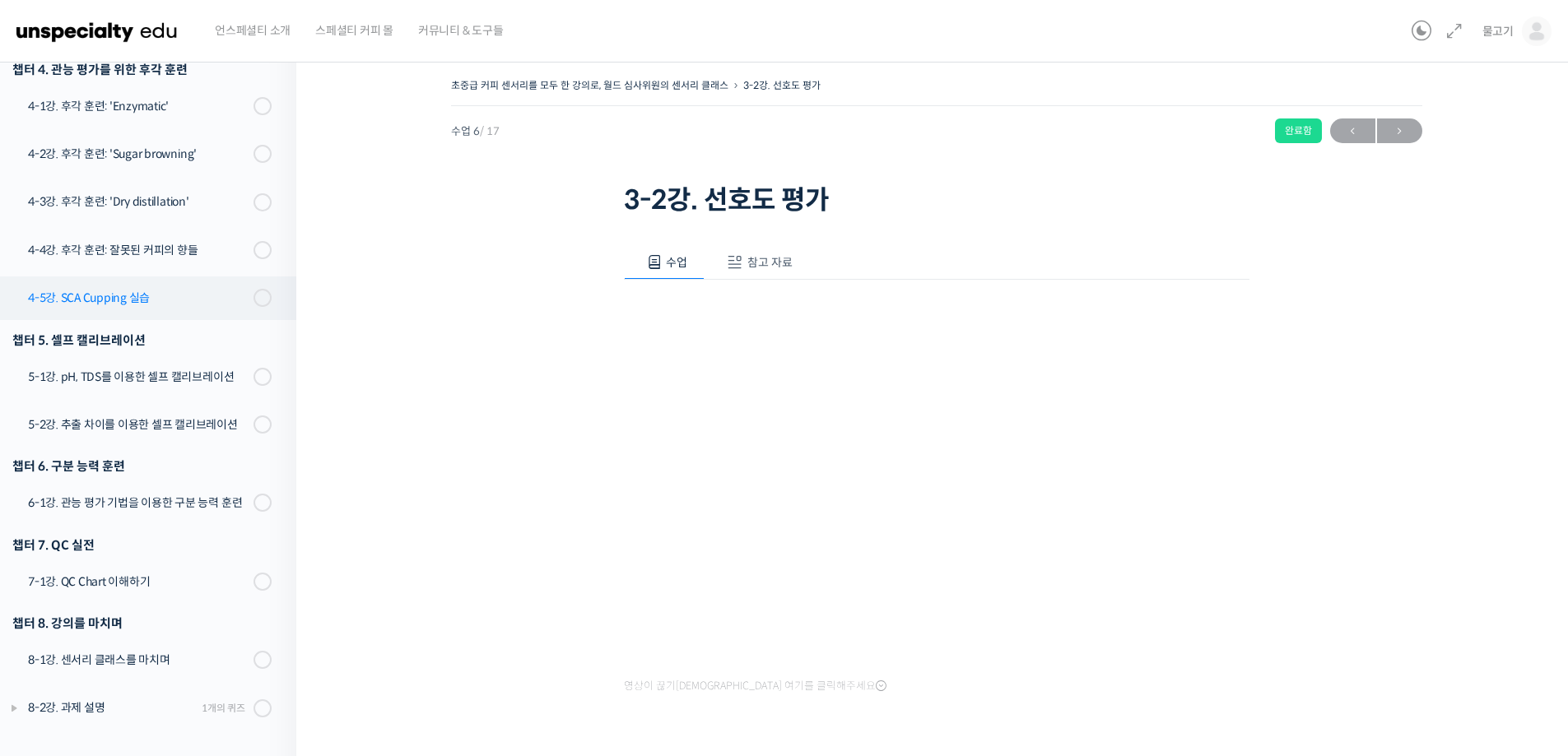
click at [209, 292] on div "4-5강. SCA Cupping 실습" at bounding box center [138, 297] width 220 height 18
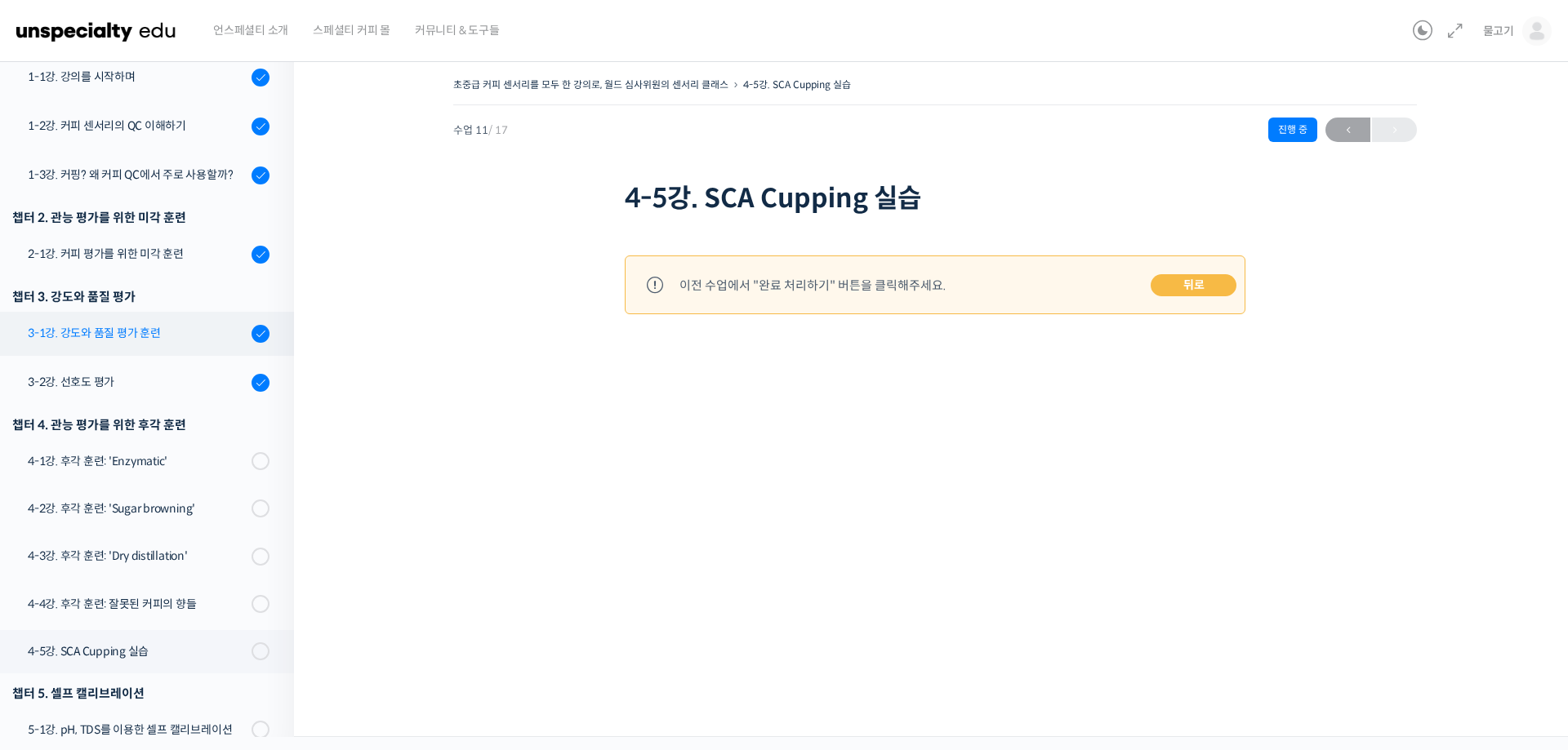
scroll to position [356, 0]
